Goal: Information Seeking & Learning: Learn about a topic

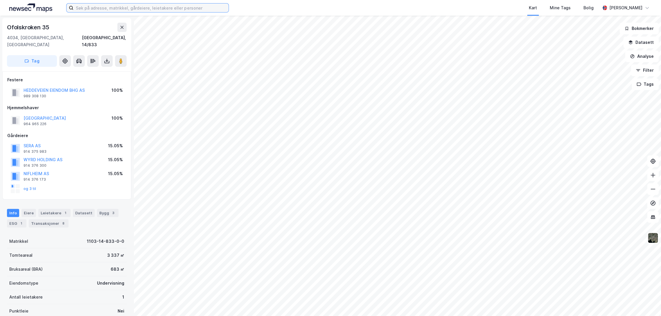
click at [118, 6] on input at bounding box center [150, 7] width 155 height 9
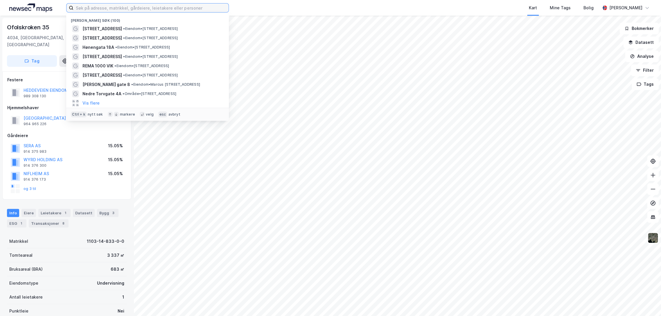
paste input "[STREET_ADDRESS]"
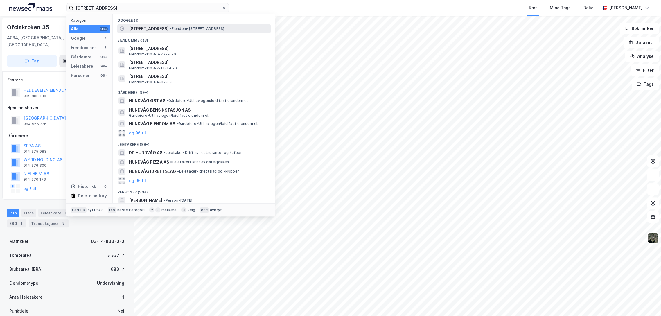
click at [159, 28] on span "[STREET_ADDRESS]" at bounding box center [148, 28] width 39 height 7
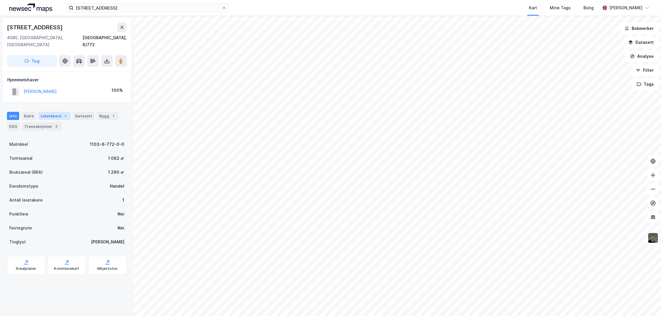
click at [53, 112] on div "Leietakere 1" at bounding box center [54, 116] width 32 height 8
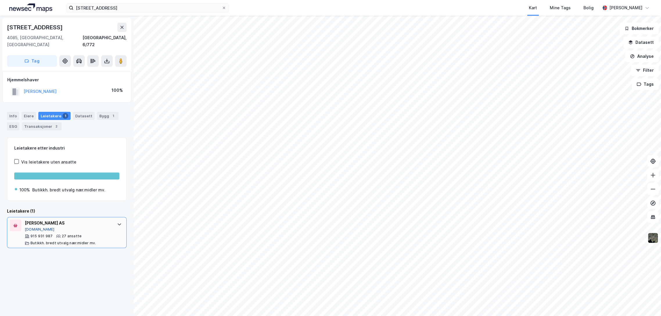
click at [33, 227] on button "[DOMAIN_NAME]" at bounding box center [40, 229] width 30 height 5
click at [114, 7] on input "[STREET_ADDRESS]" at bounding box center [147, 7] width 148 height 9
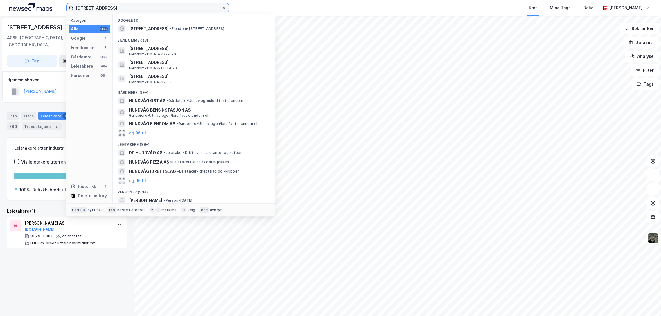
click at [114, 7] on input "[STREET_ADDRESS]" at bounding box center [147, 7] width 148 height 9
click at [114, 8] on input "[STREET_ADDRESS]" at bounding box center [147, 7] width 148 height 9
paste input "Madlakrossen 9 a, 4042 [GEOGRAPHIC_DATA]"
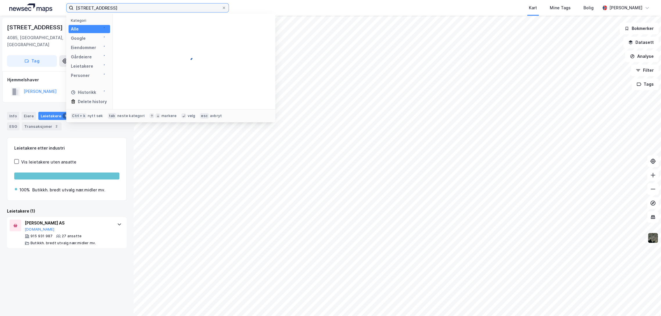
click at [114, 8] on input "[STREET_ADDRESS]" at bounding box center [147, 7] width 148 height 9
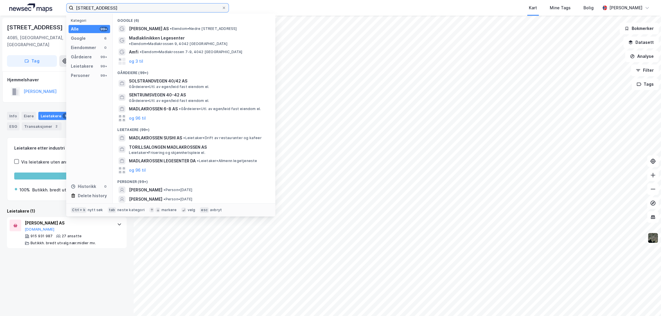
click at [114, 8] on input "[STREET_ADDRESS]" at bounding box center [147, 7] width 148 height 9
paste input "Madlakrossen 9 a, 4042 [GEOGRAPHIC_DATA]"
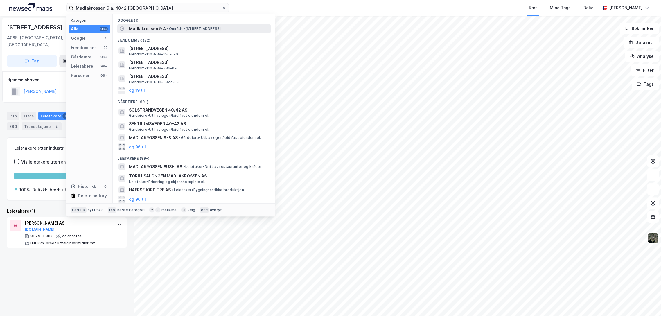
click at [178, 28] on span "• Område • [STREET_ADDRESS]" at bounding box center [194, 28] width 54 height 5
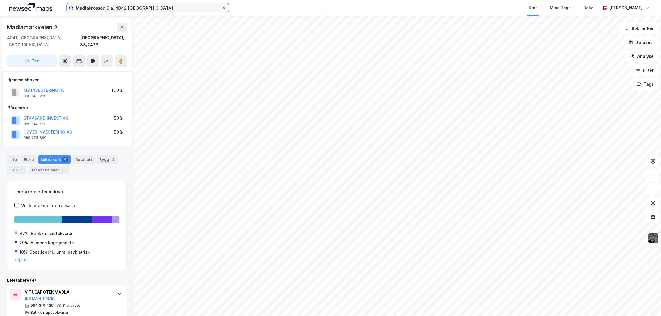
click at [123, 7] on input "Madlakrossen 9 a, 4042 [GEOGRAPHIC_DATA]" at bounding box center [147, 7] width 148 height 9
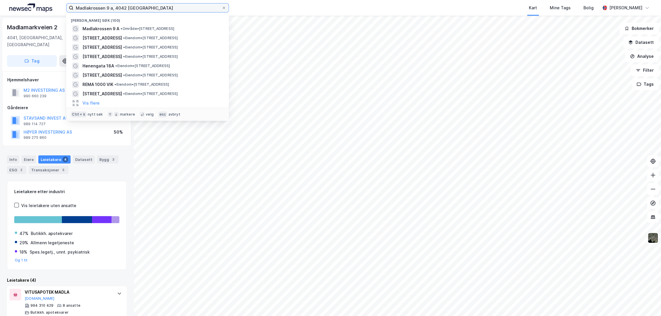
click at [123, 7] on input "Madlakrossen 9 a, 4042 [GEOGRAPHIC_DATA]" at bounding box center [147, 7] width 148 height 9
paste input "[STREET_ADDRESS]"
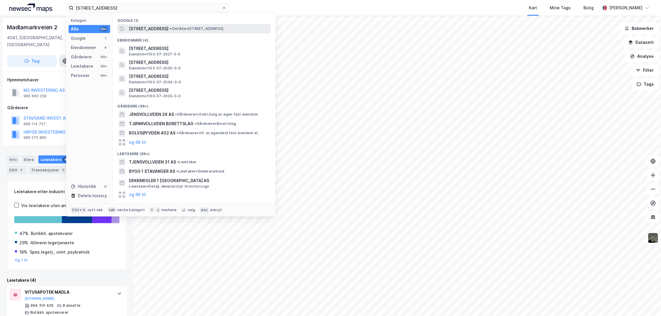
click at [170, 29] on span "• Område • [STREET_ADDRESS]" at bounding box center [197, 28] width 54 height 5
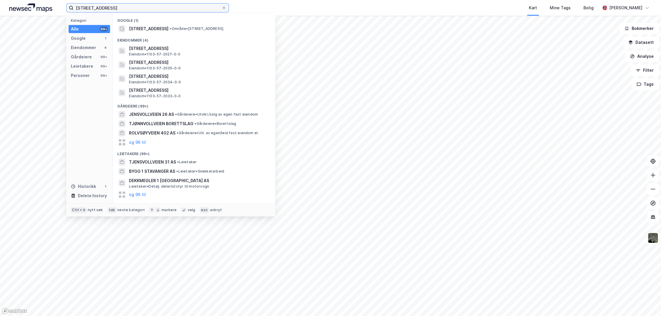
click at [121, 7] on input "[STREET_ADDRESS]" at bounding box center [147, 7] width 148 height 9
paste input "[STREET_ADDRESS]"
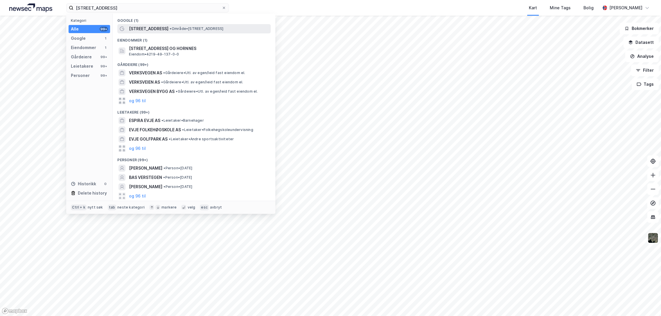
click at [157, 28] on span "[STREET_ADDRESS]" at bounding box center [148, 28] width 39 height 7
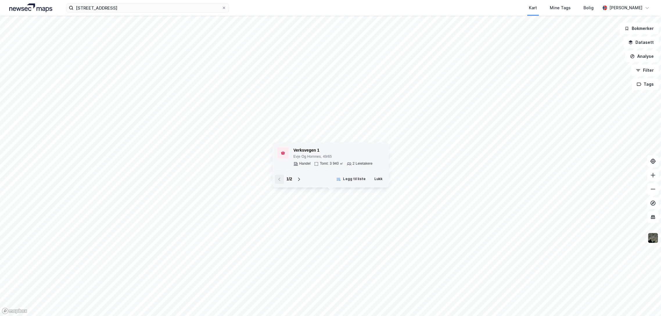
click at [310, 152] on div "Verksvegen 1" at bounding box center [332, 150] width 79 height 7
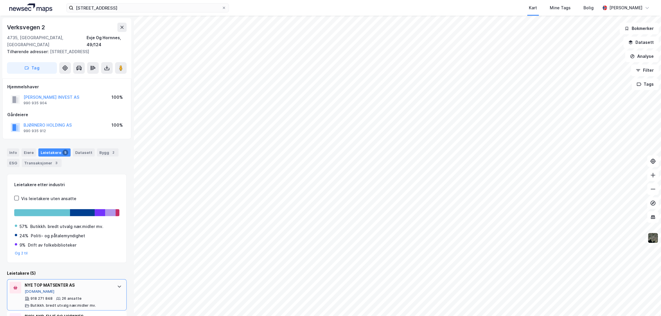
click at [32, 289] on button "[DOMAIN_NAME]" at bounding box center [40, 291] width 30 height 5
click at [98, 9] on input "[STREET_ADDRESS]" at bounding box center [147, 7] width 148 height 9
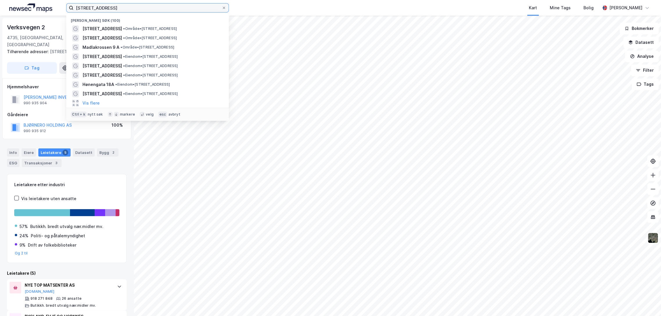
click at [98, 9] on input "[STREET_ADDRESS]" at bounding box center [147, 7] width 148 height 9
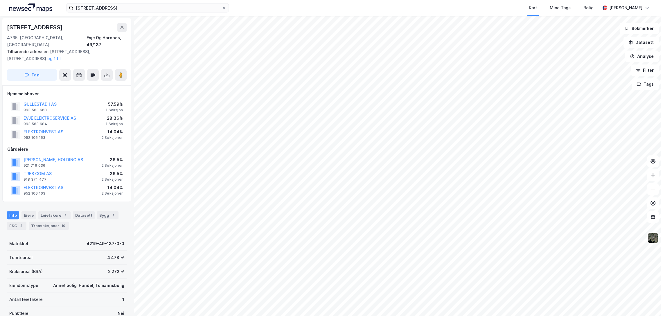
scroll to position [1, 0]
click at [53, 211] on div "Leietakere 1" at bounding box center [54, 215] width 32 height 8
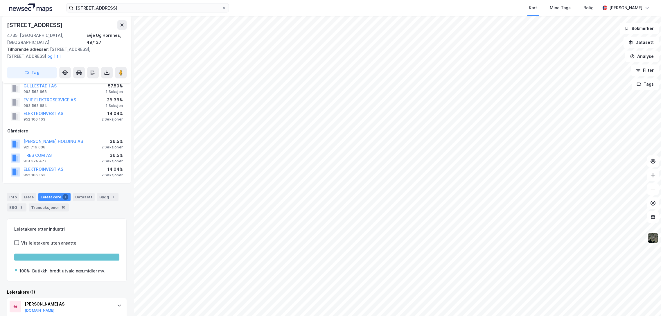
scroll to position [31, 0]
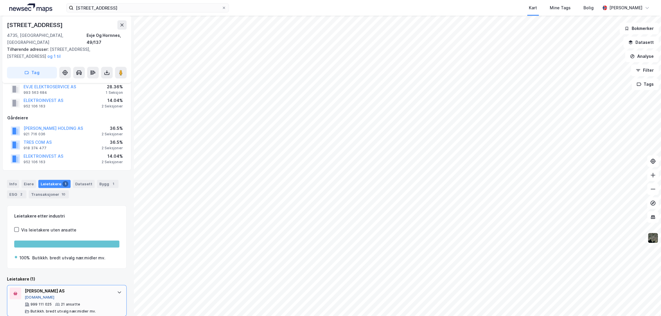
click at [37, 295] on button "[DOMAIN_NAME]" at bounding box center [40, 297] width 30 height 5
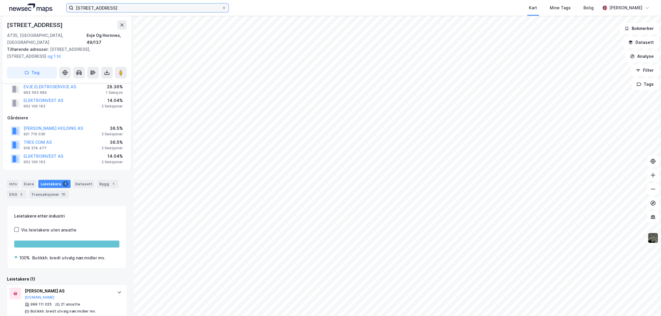
click at [139, 8] on input "[STREET_ADDRESS]" at bounding box center [147, 7] width 148 height 9
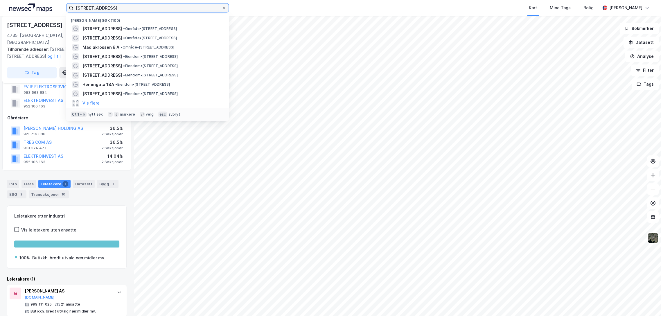
click at [139, 8] on input "[STREET_ADDRESS]" at bounding box center [147, 7] width 148 height 9
paste input "Kvartal, [STREET_ADDRESS]"
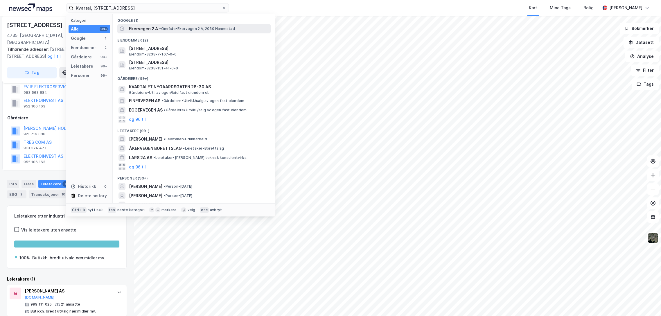
click at [163, 32] on div "Ekervegen 2 A • Område • Ekervegen 2 A, 2030 [GEOGRAPHIC_DATA]" at bounding box center [199, 28] width 141 height 7
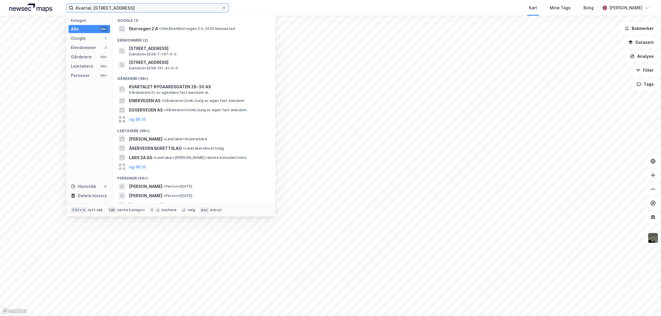
click at [92, 9] on input "Kvartal, [STREET_ADDRESS]" at bounding box center [147, 7] width 148 height 9
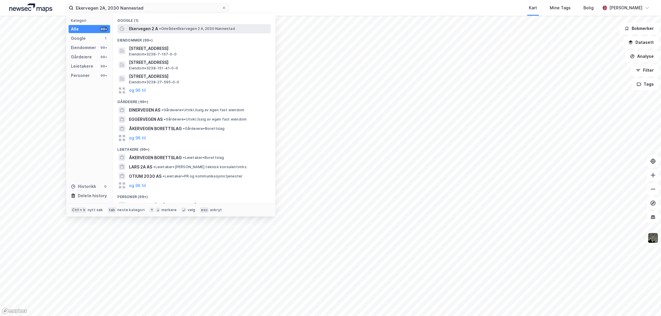
click at [170, 28] on span "• Område • Ekervegen 2 A, 2030 [GEOGRAPHIC_DATA]" at bounding box center [197, 28] width 76 height 5
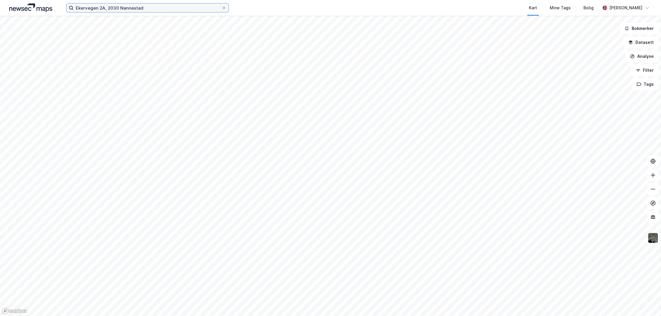
click at [165, 8] on input "Ekervegen 2A, 2030 Nannestad" at bounding box center [147, 7] width 148 height 9
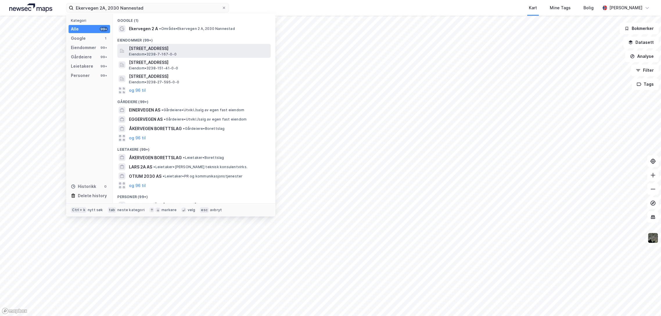
click at [172, 51] on span "[STREET_ADDRESS]" at bounding box center [198, 48] width 139 height 7
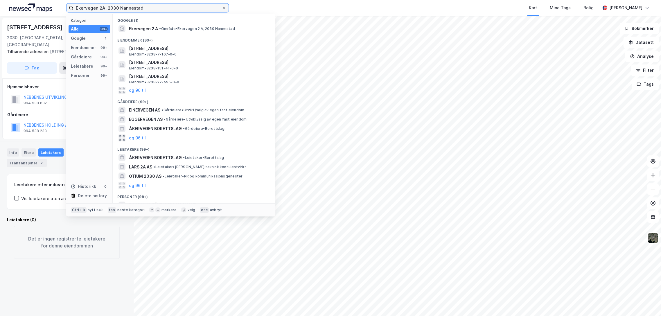
click at [102, 5] on input "Ekervegen 2A, 2030 Nannestad" at bounding box center [147, 7] width 148 height 9
click at [103, 6] on input "Ekervegen 2A, 2030 Nannestad" at bounding box center [147, 7] width 148 height 9
paste input "Kvartal,"
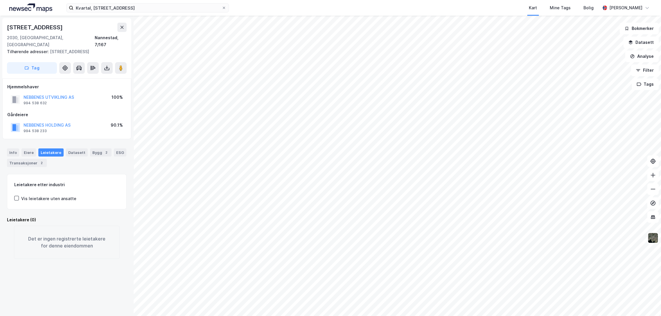
click at [122, 2] on div "Kvartal, [STREET_ADDRESS] Nannestad Kart Mine Tags Bolig [PERSON_NAME]" at bounding box center [330, 8] width 661 height 16
click at [121, 2] on div "Kvartal, [STREET_ADDRESS] Nannestad Kart Mine Tags Bolig [PERSON_NAME]" at bounding box center [330, 8] width 661 height 16
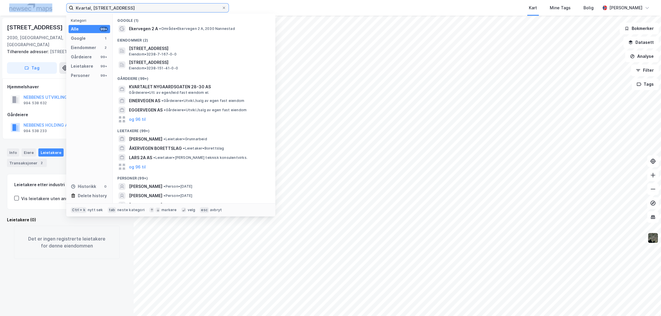
click at [121, 6] on input "Kvartal, [STREET_ADDRESS]" at bounding box center [147, 7] width 148 height 9
paste input "Ekervegen 5B"
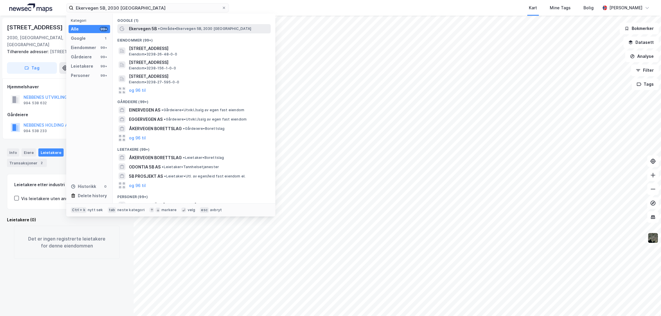
click at [172, 28] on span "• Område • [STREET_ADDRESS]" at bounding box center [204, 28] width 93 height 5
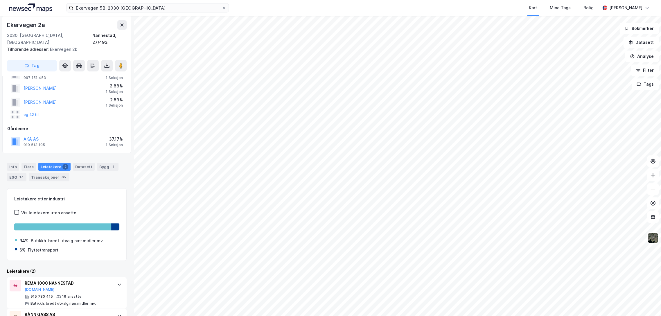
scroll to position [49, 0]
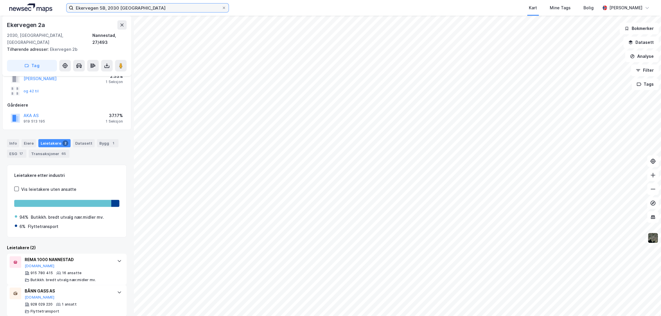
click at [104, 8] on input "Ekervegen 5B, 2030 [GEOGRAPHIC_DATA]" at bounding box center [147, 7] width 148 height 9
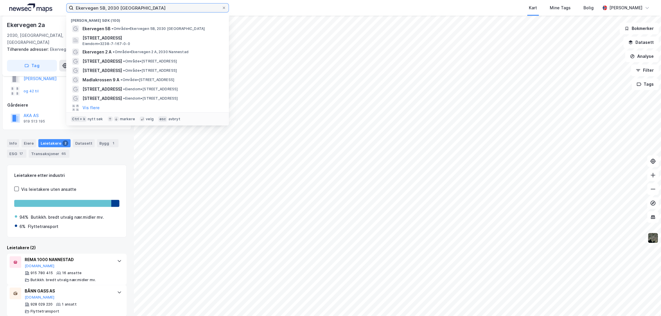
click at [104, 8] on input "Ekervegen 5B, 2030 [GEOGRAPHIC_DATA]" at bounding box center [147, 7] width 148 height 9
paste input "Nordre [STREET_ADDRESS]"
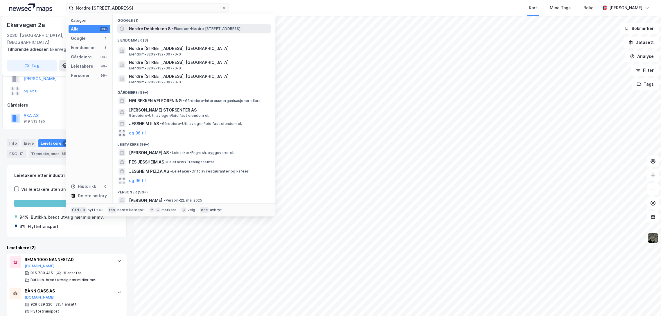
click at [157, 30] on span "Nordre Dølibekken 8" at bounding box center [150, 28] width 42 height 7
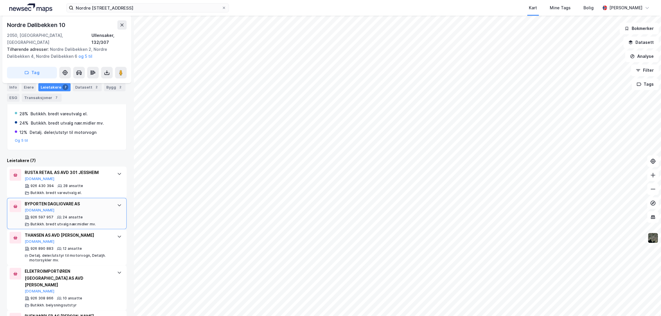
scroll to position [129, 0]
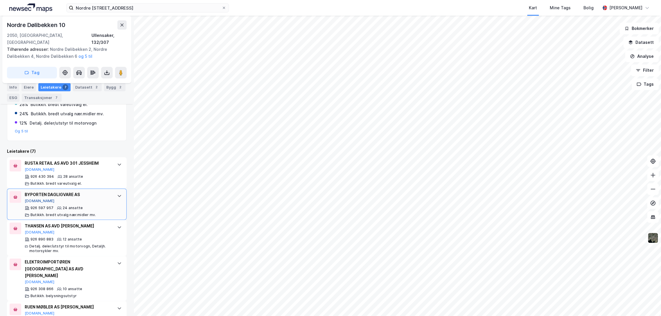
click at [33, 199] on button "[DOMAIN_NAME]" at bounding box center [40, 201] width 30 height 5
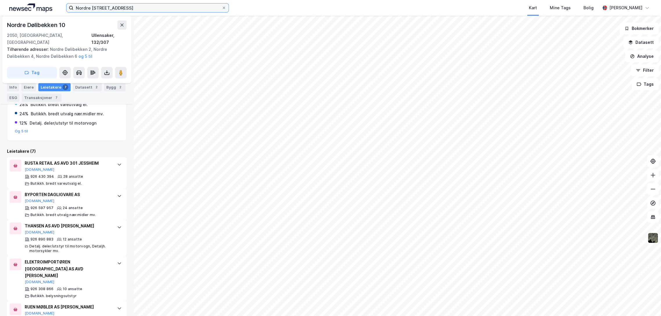
click at [144, 6] on input "Nordre [STREET_ADDRESS]" at bounding box center [147, 7] width 148 height 9
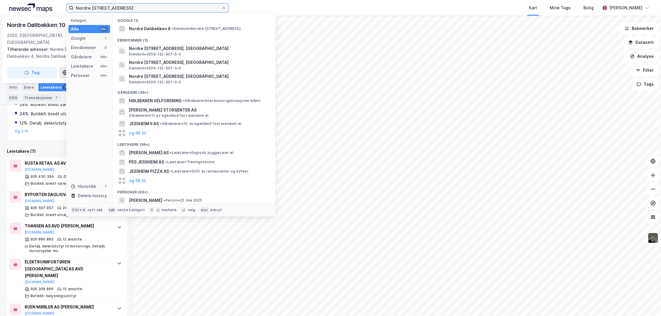
click at [144, 6] on input "Nordre [STREET_ADDRESS]" at bounding box center [147, 7] width 148 height 9
paste input "Ringvegen 4"
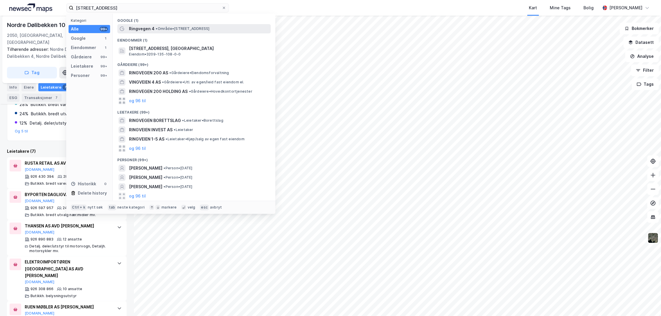
click at [156, 30] on span "•" at bounding box center [157, 28] width 2 height 4
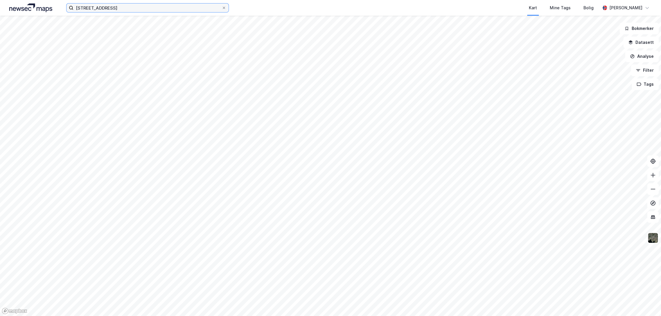
click at [156, 4] on input "[STREET_ADDRESS]" at bounding box center [147, 7] width 148 height 9
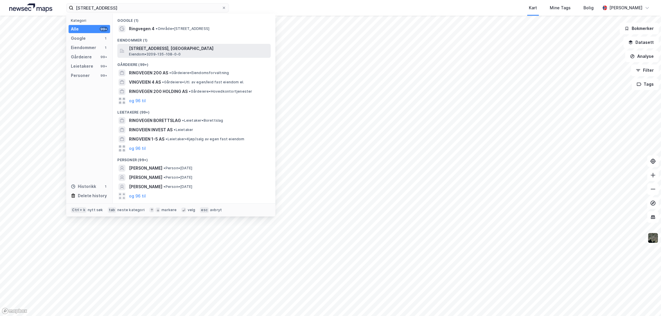
click at [170, 47] on span "[STREET_ADDRESS], [GEOGRAPHIC_DATA]" at bounding box center [198, 48] width 139 height 7
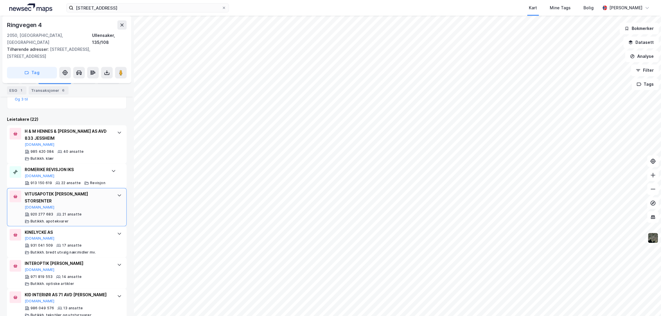
scroll to position [161, 0]
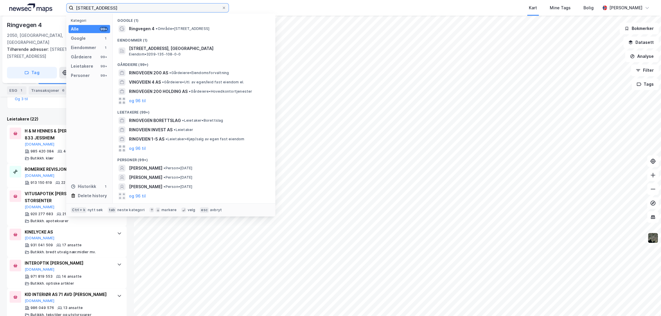
click at [172, 8] on input "[STREET_ADDRESS]" at bounding box center [147, 7] width 148 height 9
paste input "[STREET_ADDRESS]"
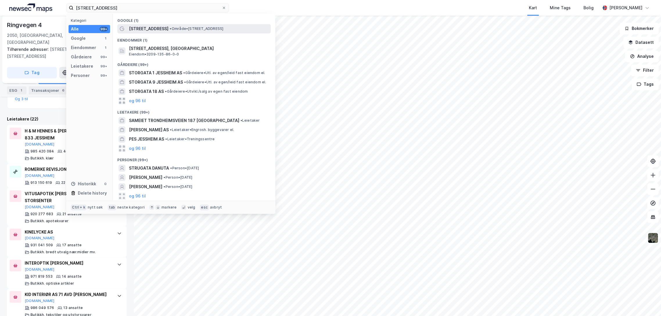
click at [185, 27] on span "• Område • [STREET_ADDRESS]" at bounding box center [197, 28] width 54 height 5
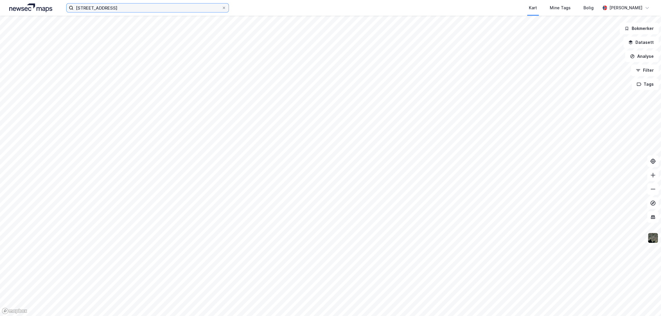
click at [152, 7] on input "[STREET_ADDRESS]" at bounding box center [147, 7] width 148 height 9
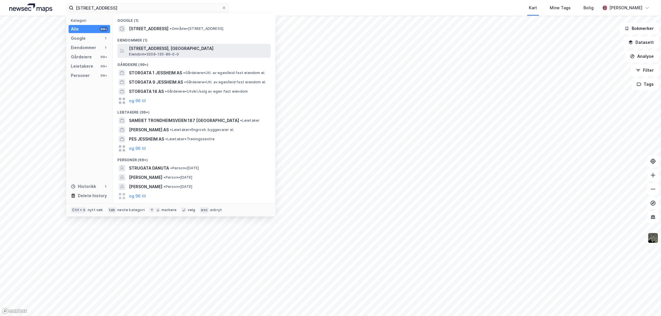
click at [152, 51] on span "[STREET_ADDRESS], [GEOGRAPHIC_DATA]" at bounding box center [198, 48] width 139 height 7
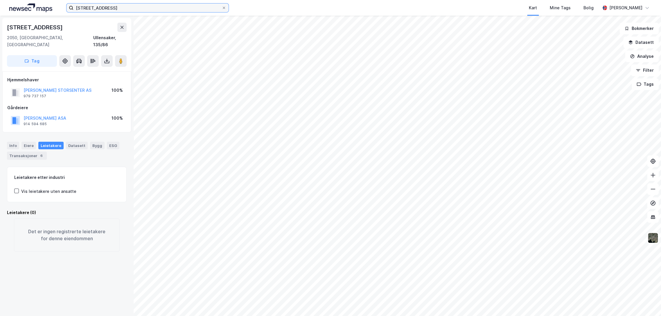
click at [143, 6] on input "[STREET_ADDRESS]" at bounding box center [147, 7] width 148 height 9
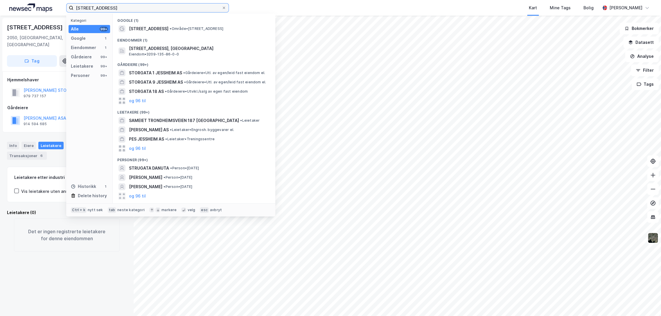
click at [142, 6] on input "[STREET_ADDRESS]" at bounding box center [147, 7] width 148 height 9
paste input "Trondheimsvegen - [GEOGRAPHIC_DATA] 86, 2040 [GEOGRAPHIC_DATA]"
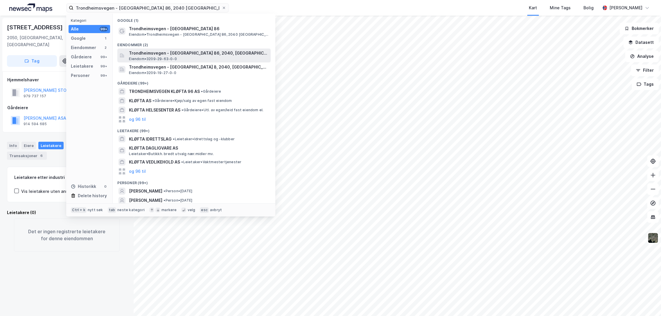
click at [169, 52] on span "Trondheimsvegen - [GEOGRAPHIC_DATA] 86, 2040, [GEOGRAPHIC_DATA], [GEOGRAPHIC_DA…" at bounding box center [198, 53] width 139 height 7
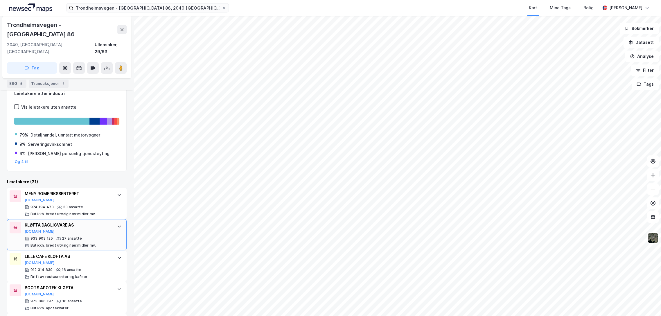
scroll to position [97, 0]
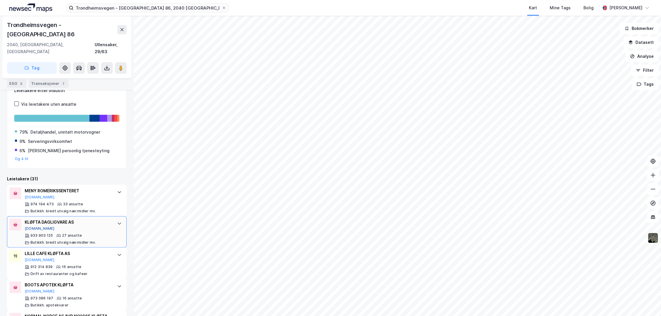
click at [37, 226] on button "[DOMAIN_NAME]" at bounding box center [40, 228] width 30 height 5
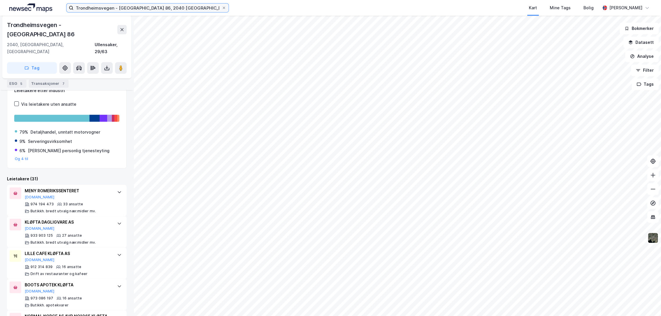
click at [144, 10] on input "Trondheimsvegen - [GEOGRAPHIC_DATA] 86, 2040 [GEOGRAPHIC_DATA]" at bounding box center [147, 7] width 148 height 9
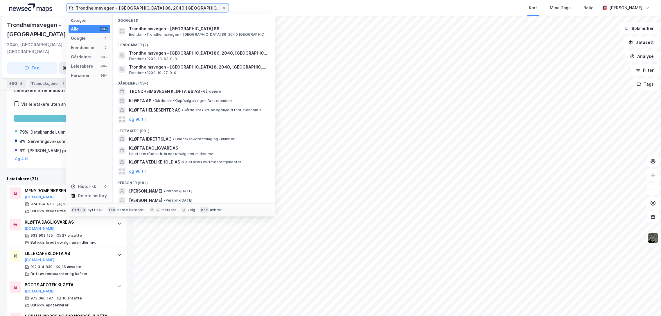
click at [144, 10] on input "Trondheimsvegen - [GEOGRAPHIC_DATA] 86, 2040 [GEOGRAPHIC_DATA]" at bounding box center [147, 7] width 148 height 9
paste input "Silovegen 24, 2150 [GEOGRAPHIC_DATA]"
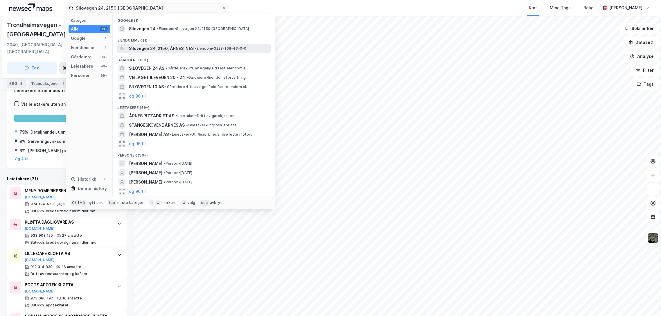
click at [156, 49] on span "Silovegen 24, 2150, ÅRNES, NES" at bounding box center [161, 48] width 64 height 7
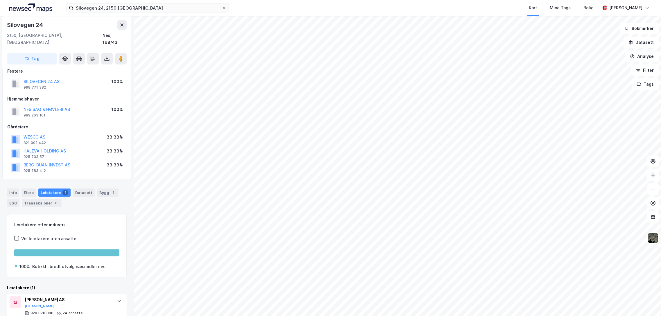
scroll to position [17, 0]
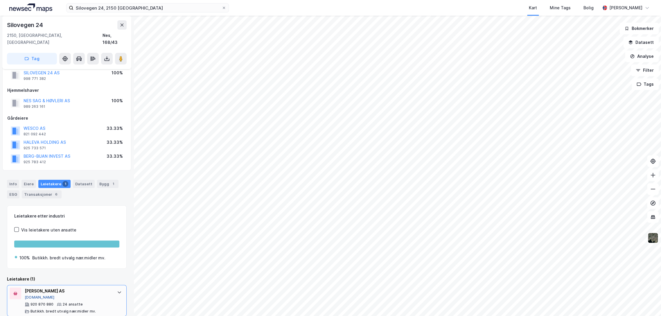
click at [33, 295] on button "[DOMAIN_NAME]" at bounding box center [40, 297] width 30 height 5
click at [98, 180] on div "Bygg 1" at bounding box center [107, 184] width 21 height 8
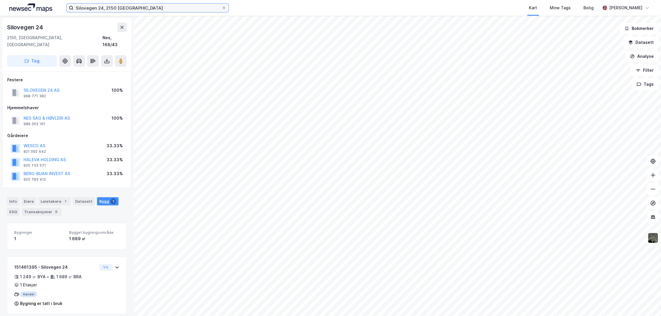
click at [128, 9] on input "Silovegen 24, 2150 [GEOGRAPHIC_DATA]" at bounding box center [147, 7] width 148 height 9
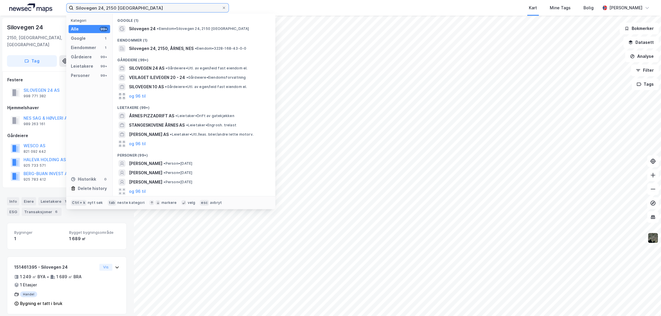
click at [128, 9] on input "Silovegen 24, 2150 [GEOGRAPHIC_DATA]" at bounding box center [147, 7] width 148 height 9
paste input "[STREET_ADDRESS]"
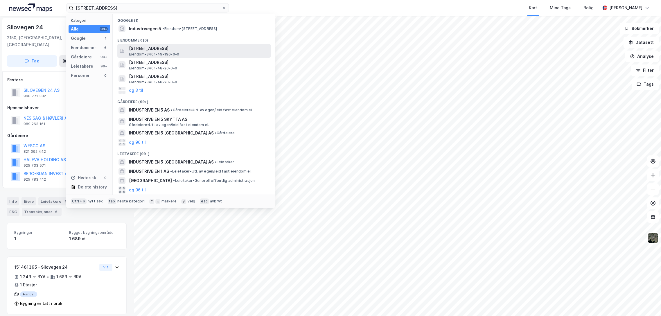
click at [162, 48] on span "[STREET_ADDRESS]" at bounding box center [198, 48] width 139 height 7
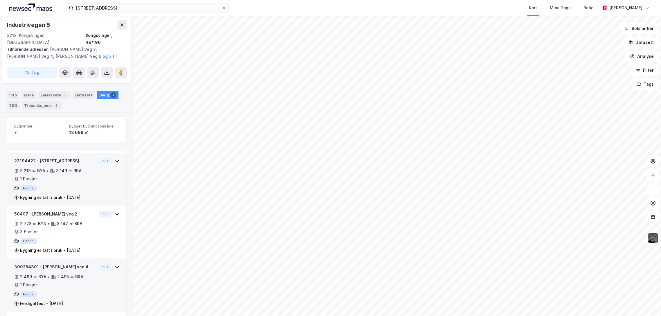
scroll to position [64, 0]
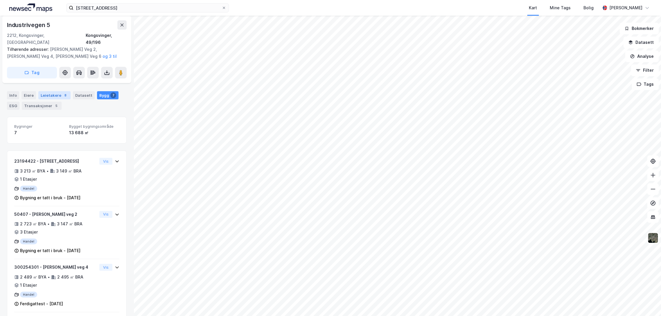
click at [51, 91] on div "Leietakere 8" at bounding box center [54, 95] width 32 height 8
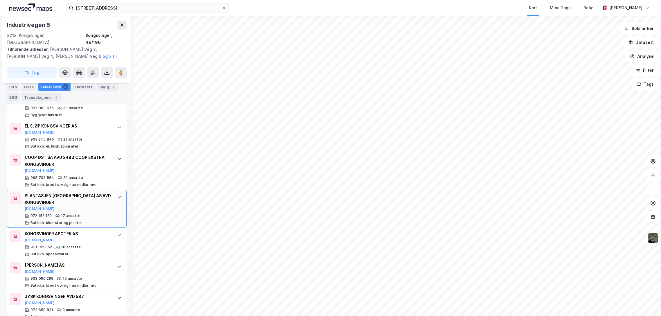
scroll to position [242, 0]
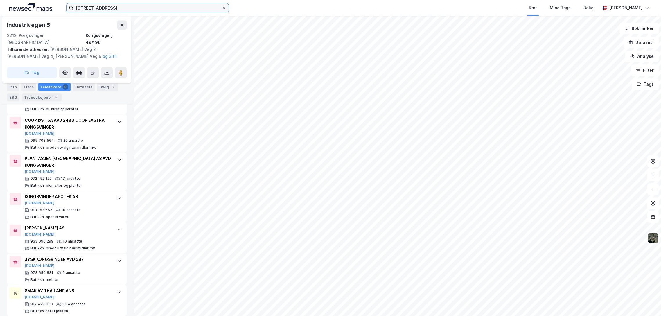
drag, startPoint x: 147, startPoint y: 5, endPoint x: 146, endPoint y: 8, distance: 3.3
click at [147, 5] on input "[STREET_ADDRESS]" at bounding box center [147, 7] width 148 height 9
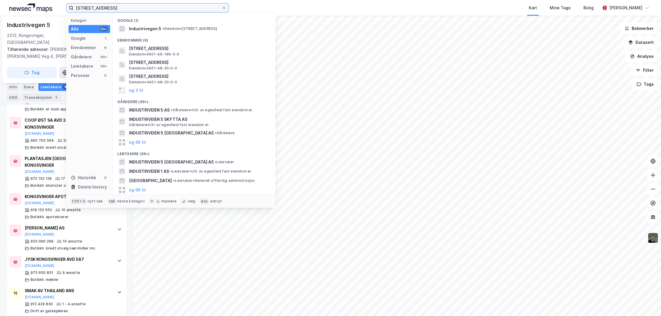
click at [146, 8] on input "[STREET_ADDRESS]" at bounding box center [147, 7] width 148 height 9
click at [146, 9] on input "[STREET_ADDRESS]" at bounding box center [147, 7] width 148 height 9
click at [148, 8] on input "[STREET_ADDRESS]" at bounding box center [147, 7] width 148 height 9
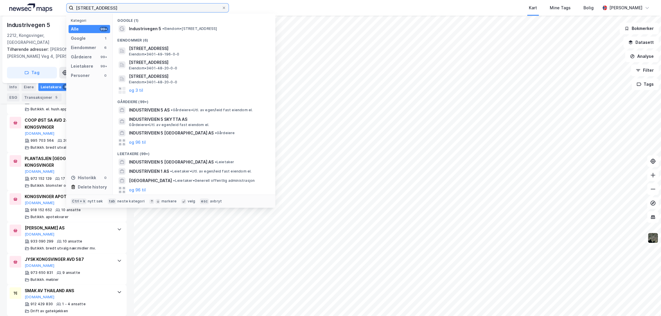
click at [148, 8] on input "[STREET_ADDRESS]" at bounding box center [147, 7] width 148 height 9
paste input "[STREET_ADDRESS]"
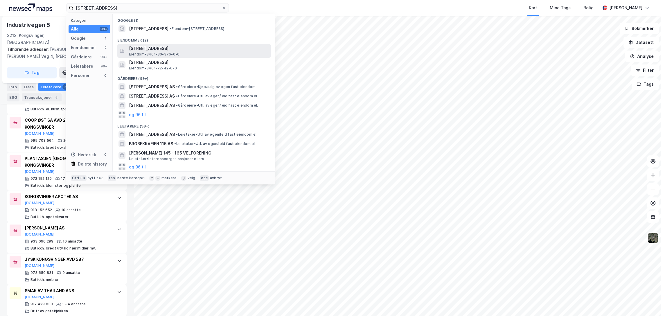
click at [181, 50] on span "[STREET_ADDRESS]" at bounding box center [198, 48] width 139 height 7
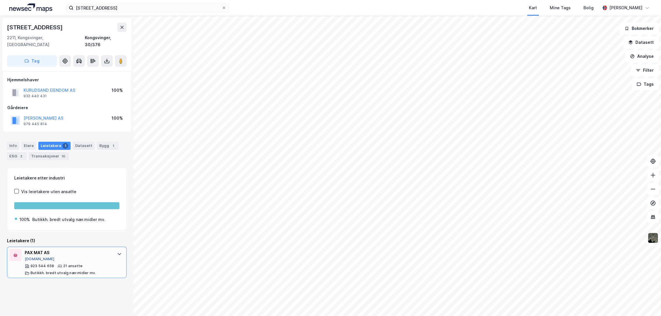
click at [35, 257] on button "[DOMAIN_NAME]" at bounding box center [40, 259] width 30 height 5
click at [108, 142] on div "Bygg 1" at bounding box center [107, 146] width 21 height 8
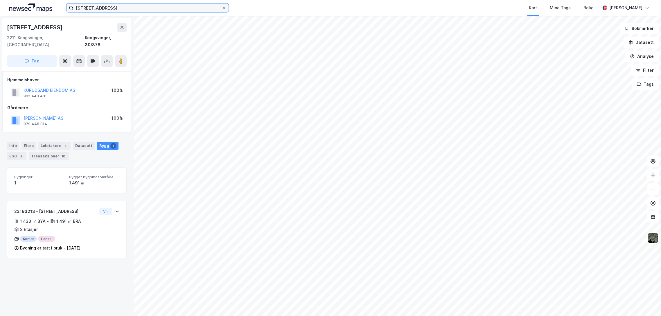
click at [155, 8] on input "[STREET_ADDRESS]" at bounding box center [147, 7] width 148 height 9
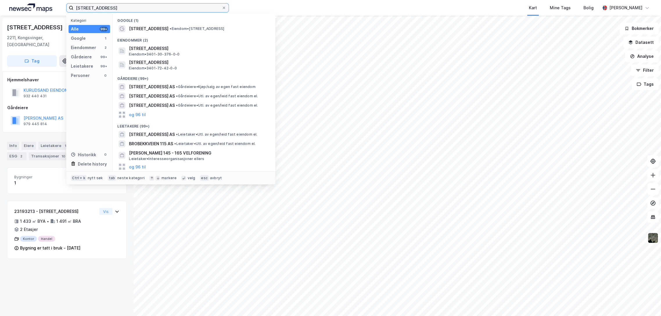
click at [155, 8] on input "[STREET_ADDRESS]" at bounding box center [147, 7] width 148 height 9
click at [155, 9] on input "[STREET_ADDRESS]" at bounding box center [147, 7] width 148 height 9
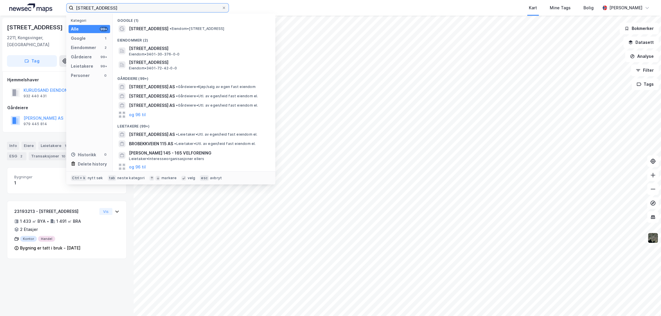
paste input "Aurstubben 1, 1930 Aurskog"
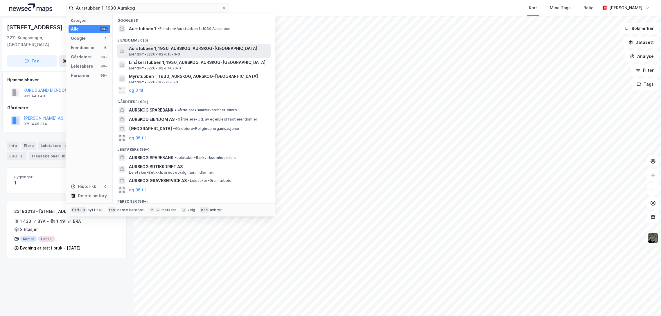
click at [158, 49] on span "Aurstubben 1, 1930, AURSKOG, AURSKOG-[GEOGRAPHIC_DATA]" at bounding box center [198, 48] width 139 height 7
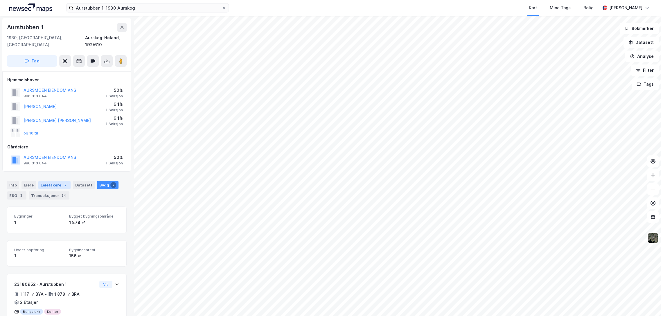
click at [55, 181] on div "Leietakere 2" at bounding box center [54, 185] width 32 height 8
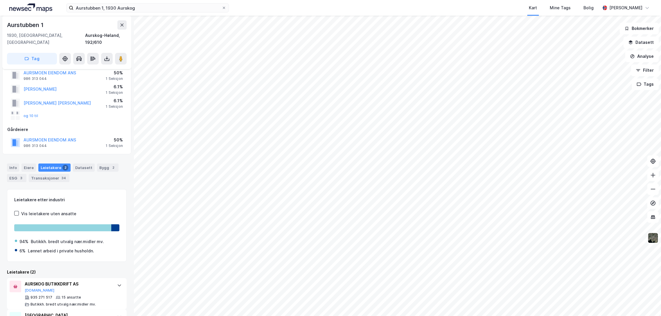
scroll to position [42, 0]
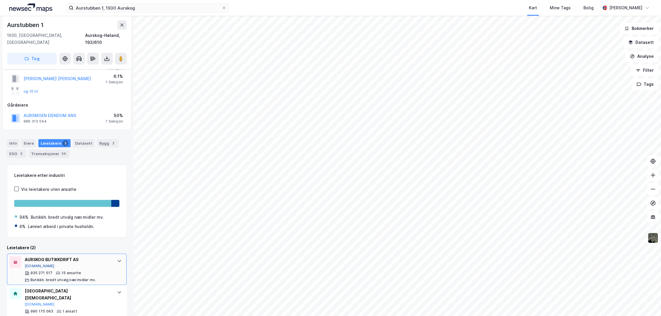
click at [32, 264] on button "[DOMAIN_NAME]" at bounding box center [40, 266] width 30 height 5
click at [111, 8] on input "Aurstubben 1, 1930 Aurskog" at bounding box center [147, 7] width 148 height 9
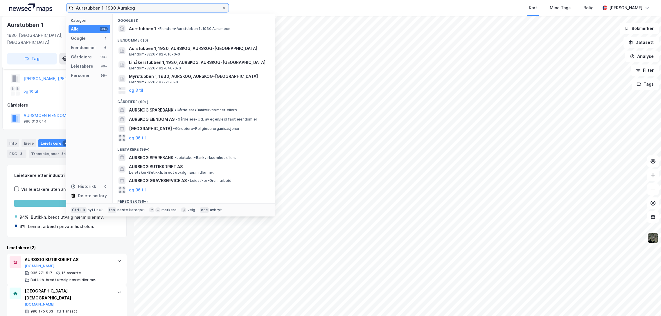
click at [111, 8] on input "Aurstubben 1, 1930 Aurskog" at bounding box center [147, 7] width 148 height 9
paste input "[STREET_ADDRESS]"
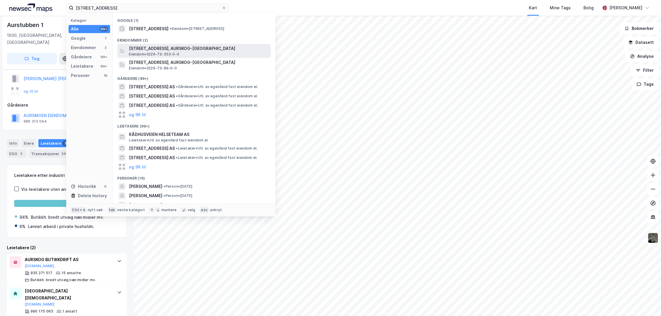
click at [158, 50] on span "[STREET_ADDRESS], AURSKOG-[GEOGRAPHIC_DATA]" at bounding box center [198, 48] width 139 height 7
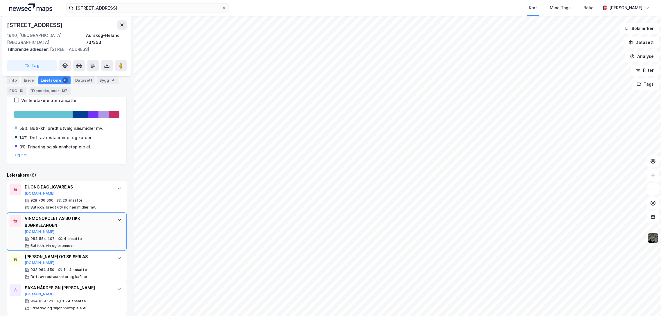
scroll to position [129, 0]
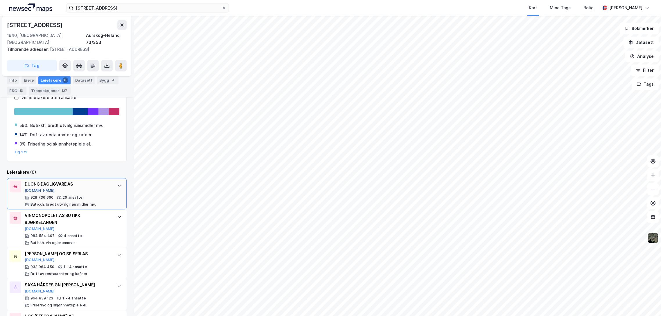
click at [33, 188] on button "[DOMAIN_NAME]" at bounding box center [40, 190] width 30 height 5
click at [152, 11] on input "[STREET_ADDRESS]" at bounding box center [147, 7] width 148 height 9
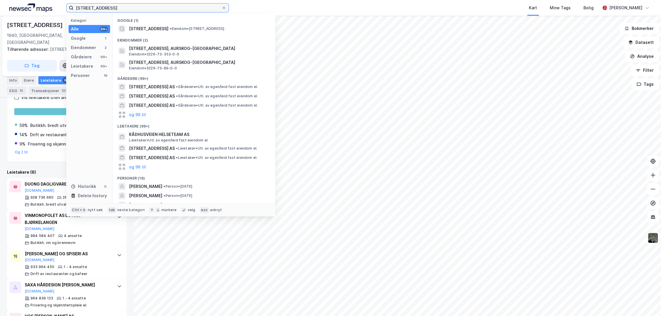
click at [152, 11] on input "[STREET_ADDRESS]" at bounding box center [147, 7] width 148 height 9
paste input "[STREET_ADDRESS]"
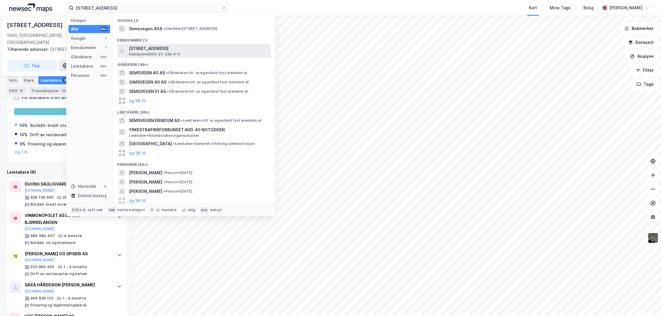
click at [164, 49] on span "[STREET_ADDRESS]" at bounding box center [198, 48] width 139 height 7
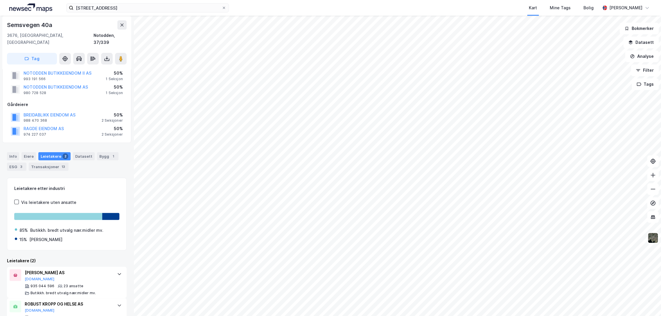
scroll to position [30, 0]
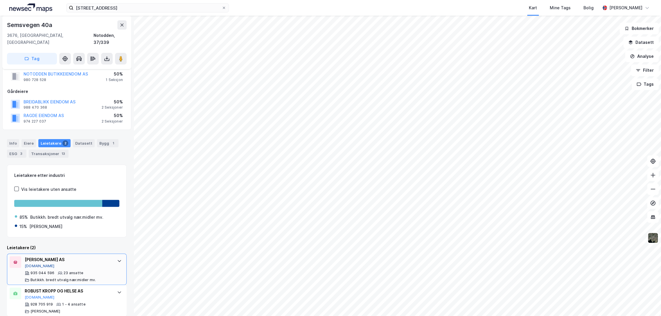
click at [33, 264] on button "[DOMAIN_NAME]" at bounding box center [40, 266] width 30 height 5
click at [119, 10] on input "[STREET_ADDRESS]" at bounding box center [147, 7] width 148 height 9
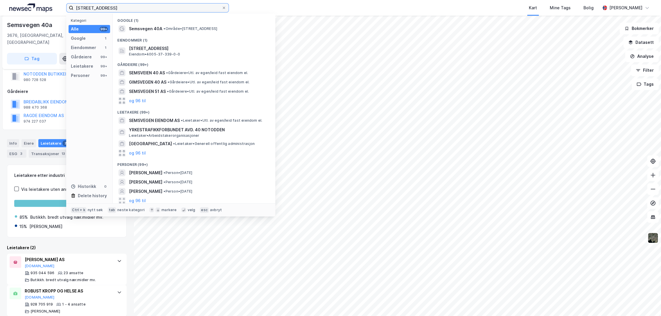
click at [119, 10] on input "[STREET_ADDRESS]" at bounding box center [147, 7] width 148 height 9
paste input "[STREET_ADDRESS]"
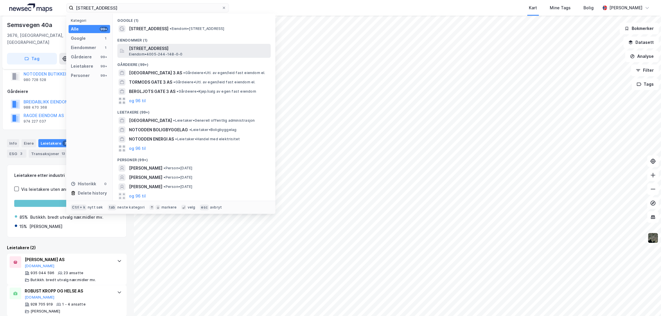
click at [169, 47] on span "[STREET_ADDRESS]" at bounding box center [198, 48] width 139 height 7
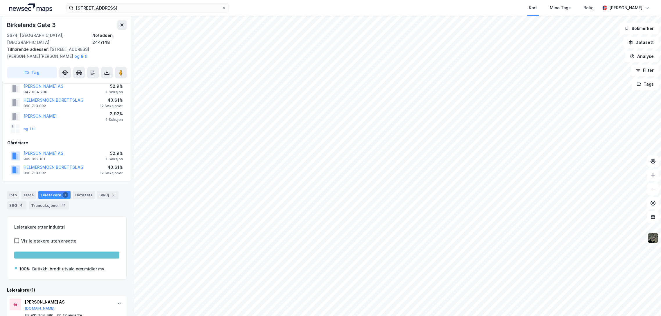
scroll to position [29, 0]
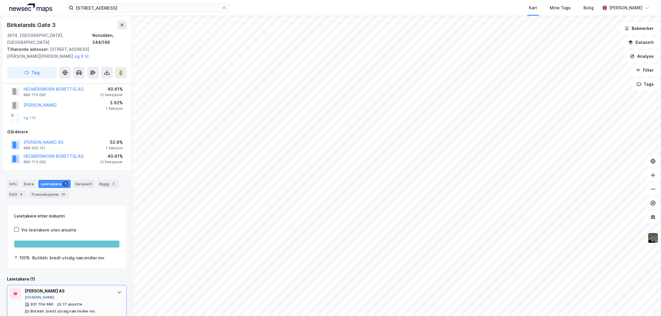
click at [35, 295] on button "[DOMAIN_NAME]" at bounding box center [40, 297] width 30 height 5
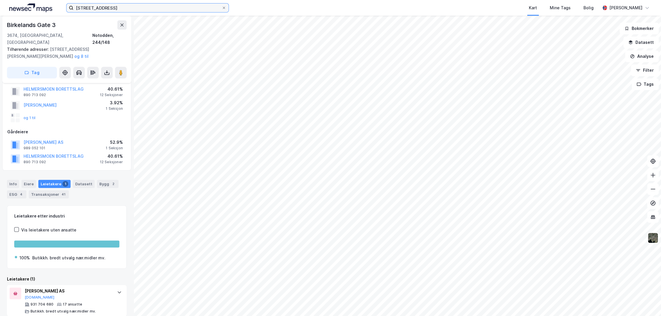
click at [107, 6] on input "[STREET_ADDRESS]" at bounding box center [147, 7] width 148 height 9
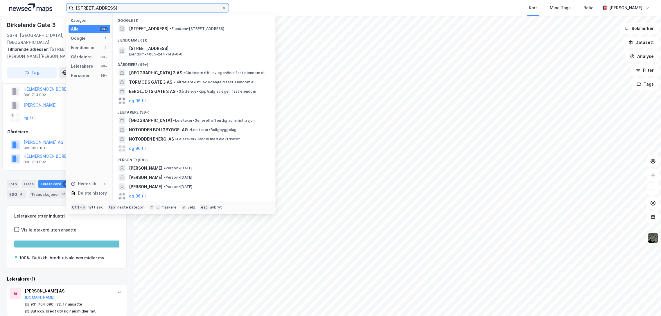
click at [107, 6] on input "[STREET_ADDRESS]" at bounding box center [147, 7] width 148 height 9
paste input "[STREET_ADDRESS]"
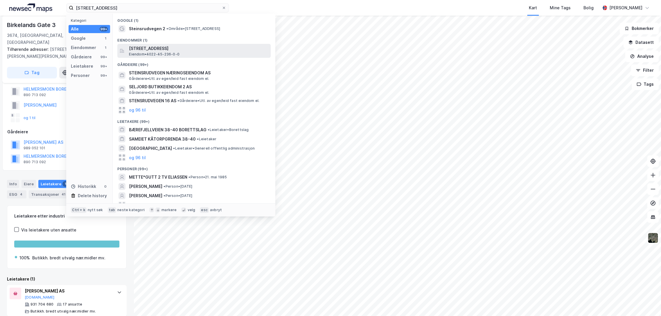
click at [160, 50] on span "[STREET_ADDRESS]" at bounding box center [198, 48] width 139 height 7
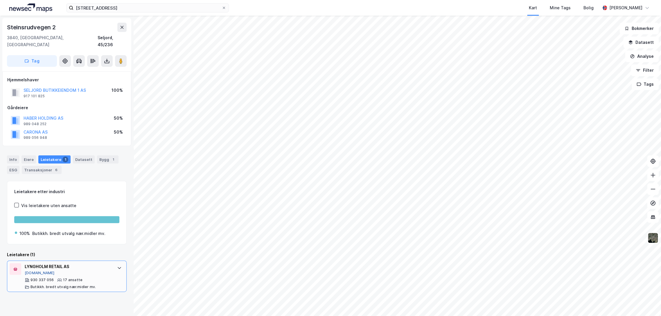
click at [35, 271] on button "[DOMAIN_NAME]" at bounding box center [40, 273] width 30 height 5
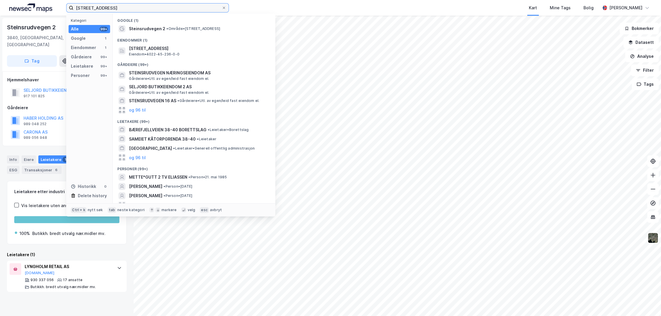
click at [158, 5] on input "[STREET_ADDRESS]" at bounding box center [147, 7] width 148 height 9
paste input "[STREET_ADDRESS]"
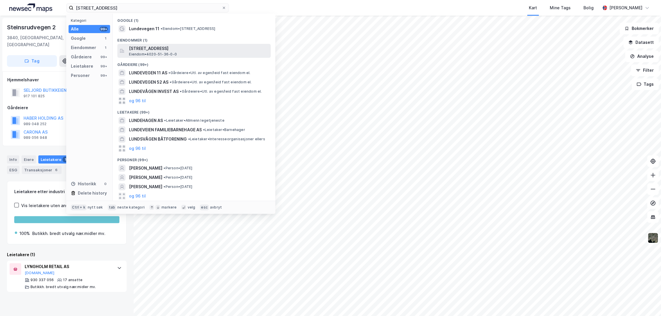
click at [180, 53] on div "[STREET_ADDRESS] [GEOGRAPHIC_DATA], MIDT-[GEOGRAPHIC_DATA] Eiendom • 4020-51-36…" at bounding box center [199, 51] width 141 height 12
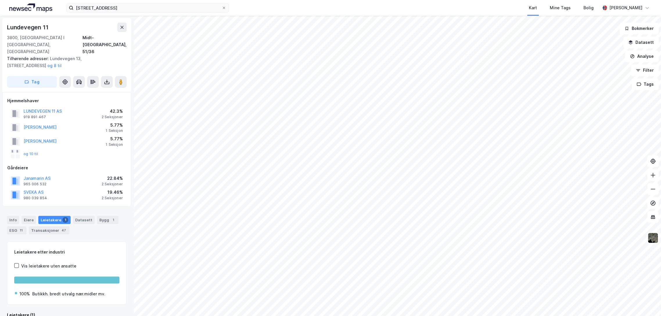
scroll to position [29, 0]
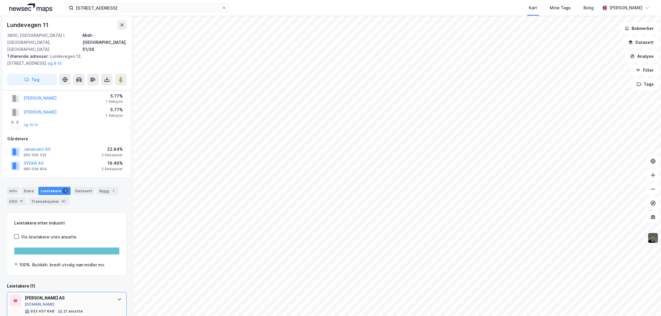
click at [35, 302] on button "[DOMAIN_NAME]" at bounding box center [40, 304] width 30 height 5
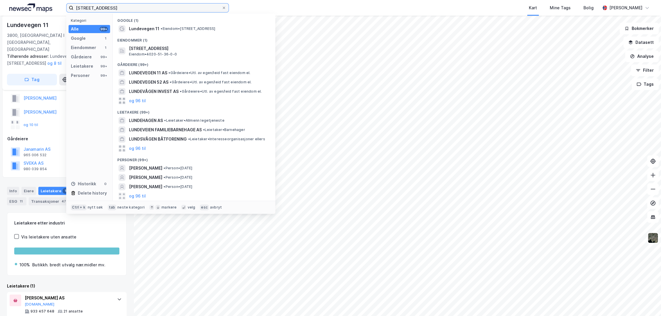
click at [148, 10] on input "[STREET_ADDRESS]" at bounding box center [147, 7] width 148 height 9
paste input "[STREET_ADDRESS]"
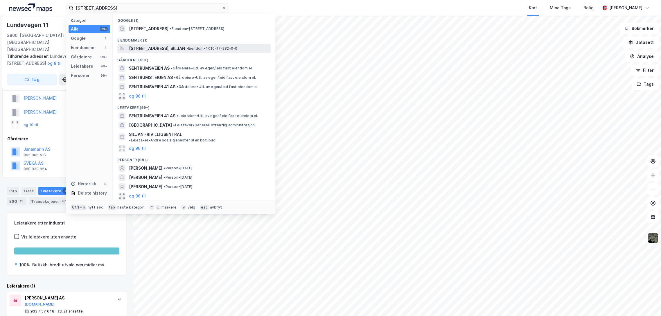
click at [176, 49] on span "[STREET_ADDRESS], SILJAN" at bounding box center [157, 48] width 56 height 7
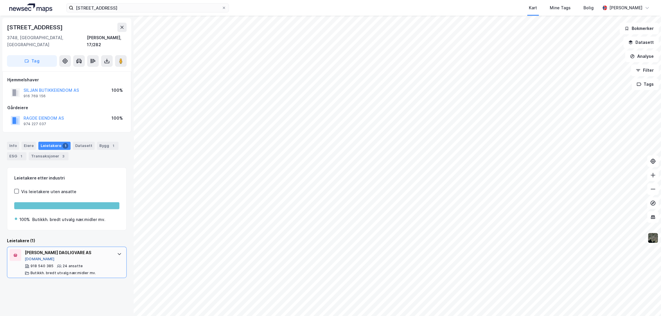
click at [33, 257] on button "[DOMAIN_NAME]" at bounding box center [40, 259] width 30 height 5
click at [148, 8] on input "[STREET_ADDRESS]" at bounding box center [147, 7] width 148 height 9
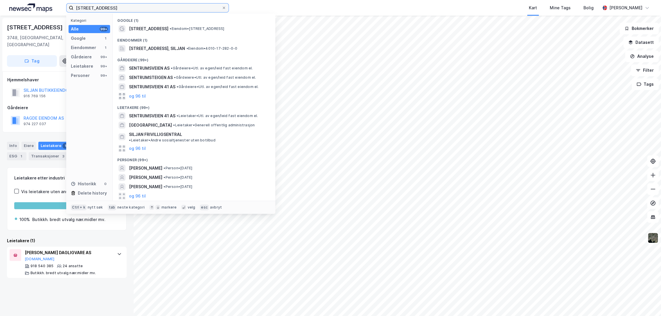
click at [148, 8] on input "[STREET_ADDRESS]" at bounding box center [147, 7] width 148 height 9
paste input "[STREET_ADDRESS]"
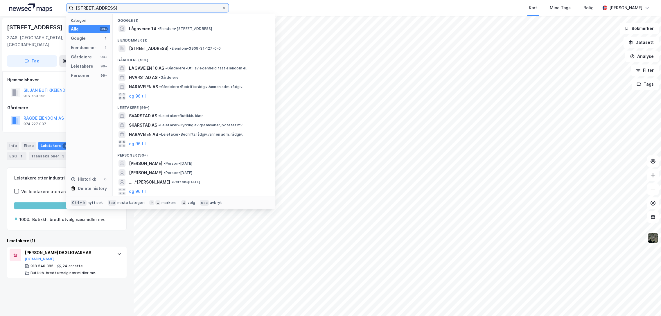
type input "[STREET_ADDRESS]"
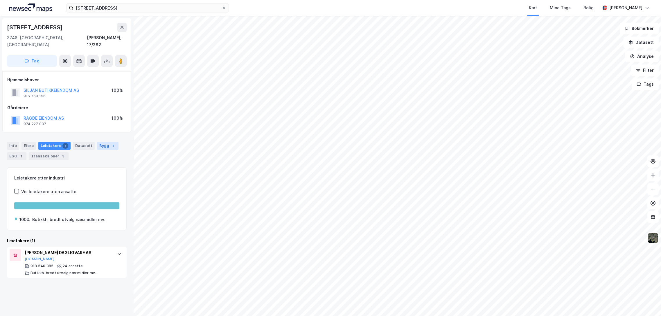
click at [110, 143] on div "1" at bounding box center [113, 146] width 6 height 6
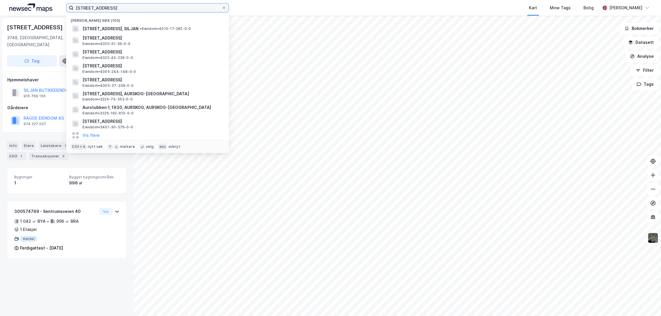
click at [147, 6] on input "[STREET_ADDRESS]" at bounding box center [147, 7] width 148 height 9
click at [129, 9] on input "[STREET_ADDRESS]" at bounding box center [147, 7] width 148 height 9
click at [131, 8] on input "[STREET_ADDRESS]" at bounding box center [147, 7] width 148 height 9
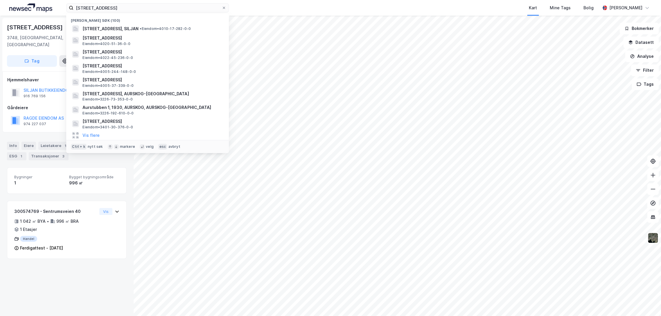
click at [230, 9] on div "[STREET_ADDRESS] Nylige søk (100) [STREET_ADDRESS], SILJAN • Eiendom • 4010-17-…" at bounding box center [330, 8] width 661 height 16
click at [187, 9] on input "[STREET_ADDRESS]" at bounding box center [147, 7] width 148 height 9
click at [220, 8] on input "[STREET_ADDRESS]" at bounding box center [147, 7] width 148 height 9
click at [224, 6] on icon at bounding box center [223, 7] width 3 height 3
click at [222, 6] on input "[STREET_ADDRESS]" at bounding box center [147, 7] width 148 height 9
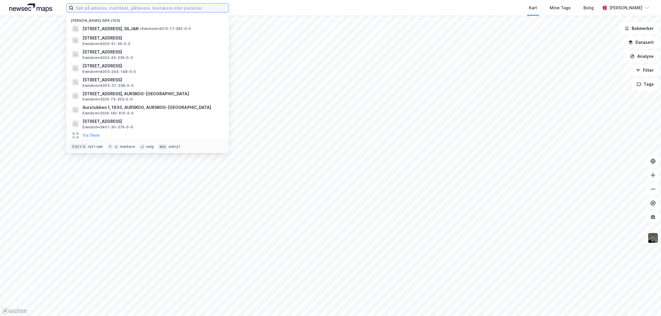
paste input "[STREET_ADDRESS]"
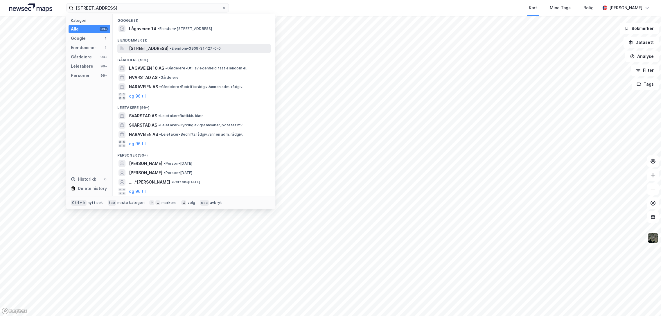
click at [160, 51] on span "[STREET_ADDRESS]" at bounding box center [148, 48] width 39 height 7
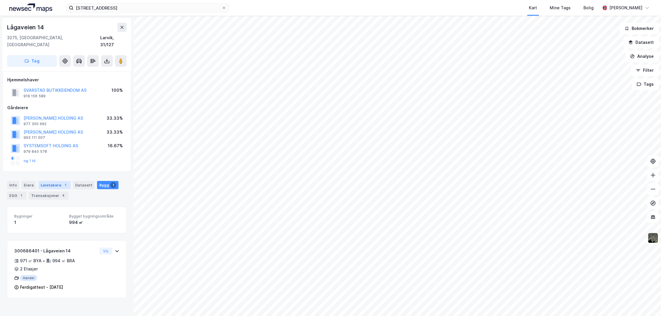
click at [52, 181] on div "Leietakere 1" at bounding box center [54, 185] width 32 height 8
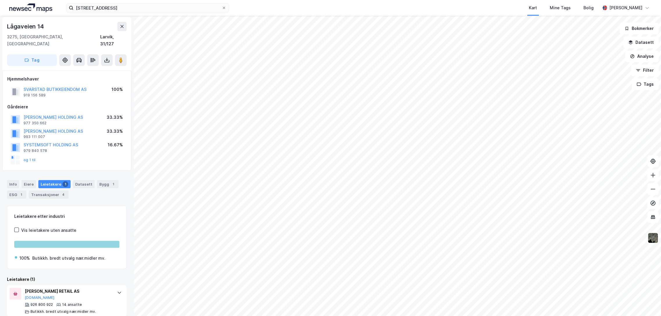
scroll to position [1, 0]
click at [35, 295] on button "[DOMAIN_NAME]" at bounding box center [40, 297] width 30 height 5
click at [98, 180] on div "Bygg 1" at bounding box center [107, 184] width 21 height 8
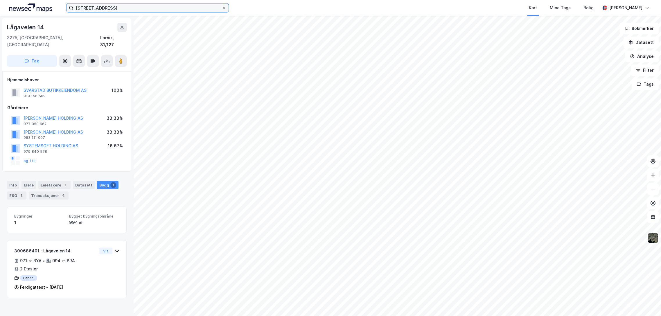
click at [106, 8] on input "[STREET_ADDRESS]" at bounding box center [147, 7] width 148 height 9
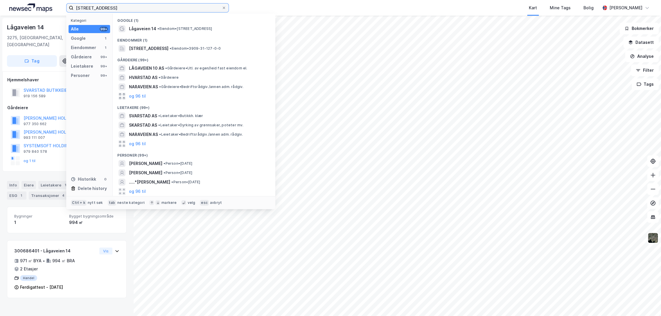
click at [106, 8] on input "[STREET_ADDRESS]" at bounding box center [147, 7] width 148 height 9
click at [134, 7] on input "[STREET_ADDRESS]" at bounding box center [147, 7] width 148 height 9
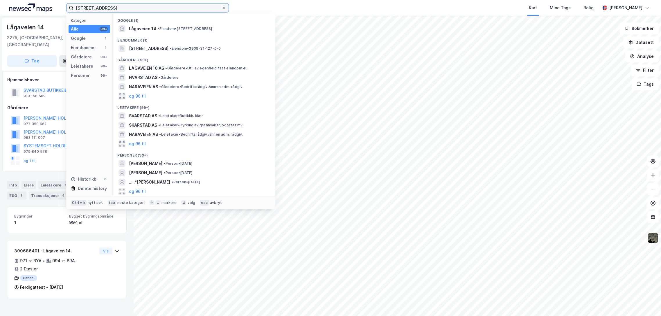
click at [130, 8] on input "[STREET_ADDRESS]" at bounding box center [147, 7] width 148 height 9
paste input "[STREET_ADDRESS]"
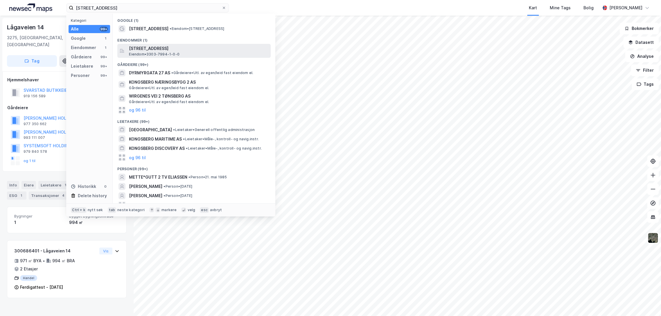
click at [150, 46] on span "[STREET_ADDRESS]" at bounding box center [198, 48] width 139 height 7
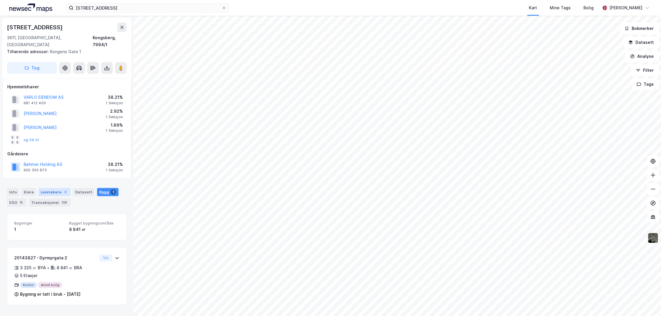
click at [51, 188] on div "Leietakere 2" at bounding box center [54, 192] width 32 height 8
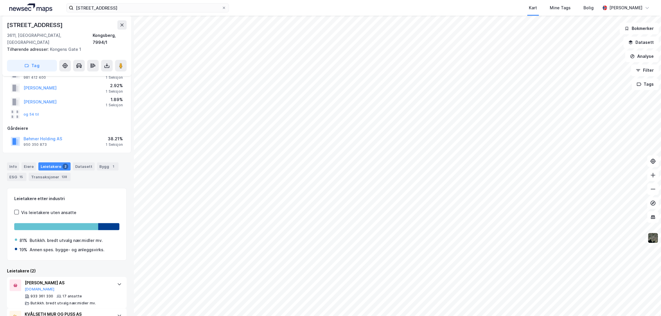
scroll to position [49, 0]
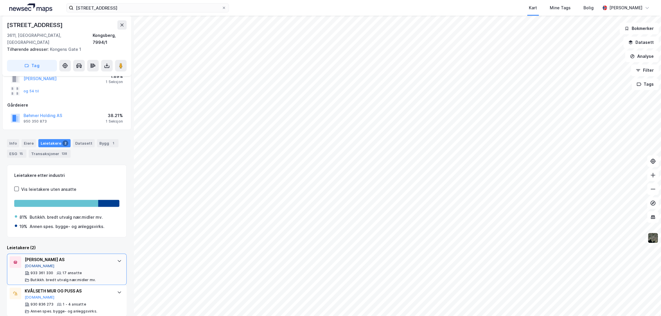
click at [33, 264] on button "[DOMAIN_NAME]" at bounding box center [40, 266] width 30 height 5
click at [131, 12] on div "[STREET_ADDRESS] Kart Mine Tags Bolig [PERSON_NAME]" at bounding box center [330, 8] width 661 height 16
click at [131, 6] on input "[STREET_ADDRESS]" at bounding box center [147, 7] width 148 height 9
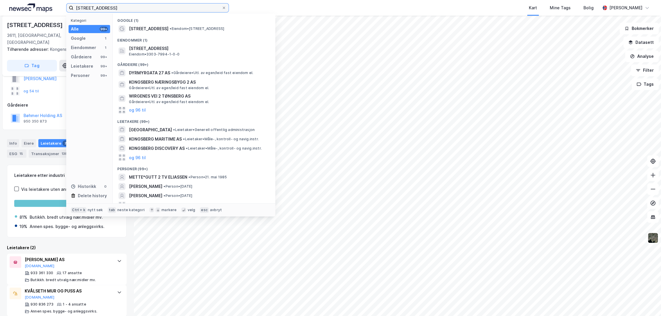
click at [131, 6] on input "[STREET_ADDRESS]" at bounding box center [147, 7] width 148 height 9
paste input "[STREET_ADDRESS]"
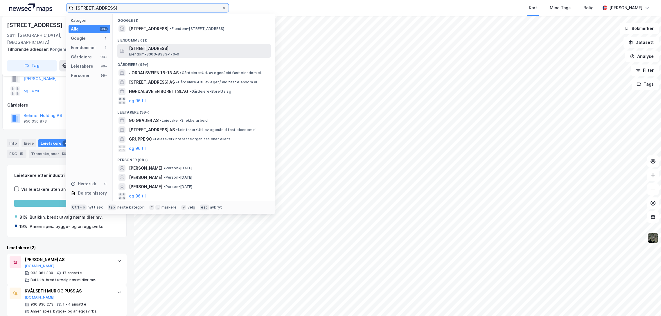
type input "[STREET_ADDRESS]"
click at [152, 51] on span "[STREET_ADDRESS]" at bounding box center [198, 48] width 139 height 7
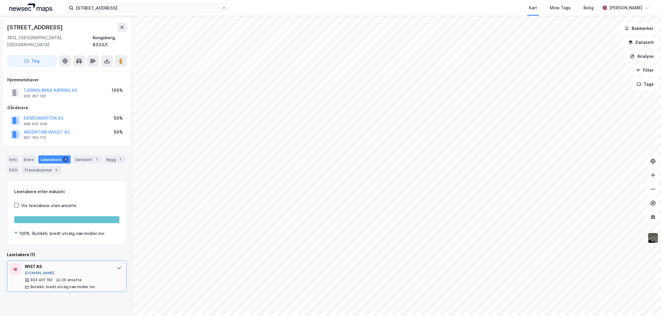
click at [33, 271] on button "[DOMAIN_NAME]" at bounding box center [40, 273] width 30 height 5
click at [117, 157] on div "1" at bounding box center [120, 160] width 6 height 6
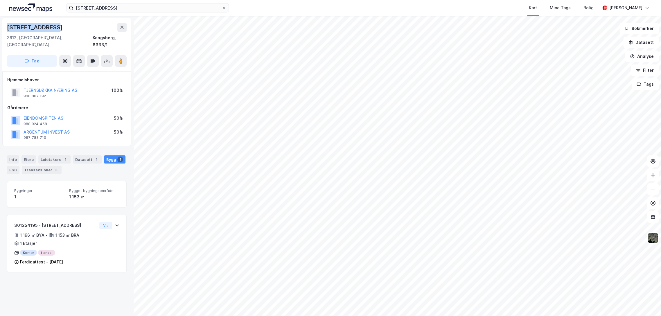
drag, startPoint x: 7, startPoint y: 28, endPoint x: 54, endPoint y: 26, distance: 46.8
click at [54, 26] on div "[STREET_ADDRESS]" at bounding box center [67, 27] width 120 height 9
copy div "[STREET_ADDRESS]"
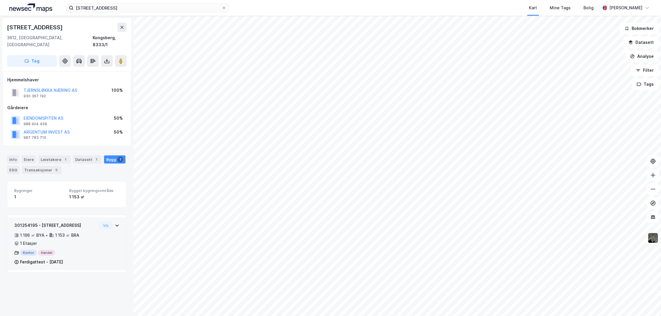
click at [60, 258] on div "Ferdigattest - [DATE]" at bounding box center [41, 261] width 43 height 7
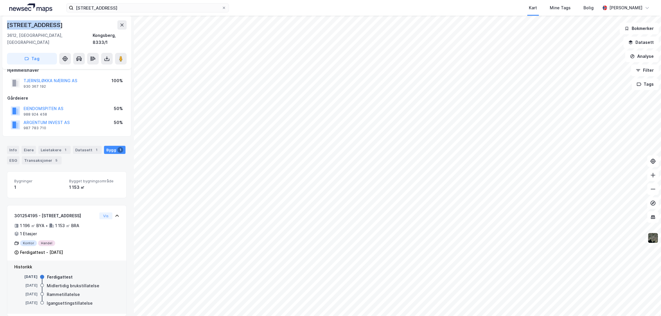
drag, startPoint x: 7, startPoint y: 25, endPoint x: 66, endPoint y: 24, distance: 59.0
click at [66, 24] on div "[STREET_ADDRESS]" at bounding box center [67, 24] width 120 height 9
copy div "[STREET_ADDRESS]"
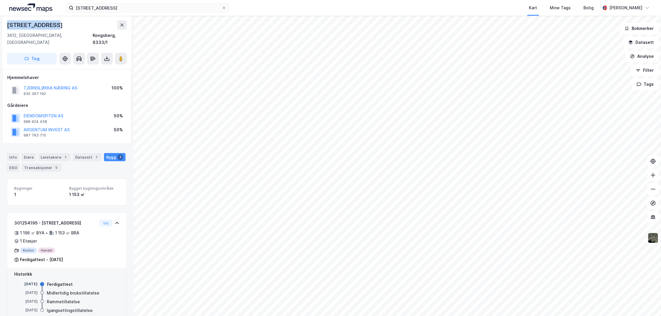
scroll to position [0, 0]
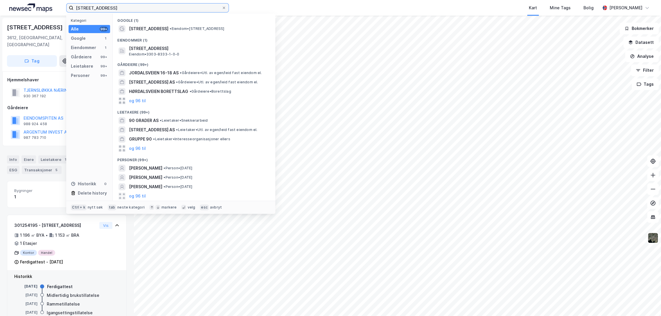
drag, startPoint x: 76, startPoint y: 8, endPoint x: 174, endPoint y: 2, distance: 98.6
click at [174, 2] on div "[STREET_ADDRESS] Kategori Alle 99+ Google 1 Eiendommer 1 Gårdeiere 99+ Leietake…" at bounding box center [330, 8] width 661 height 16
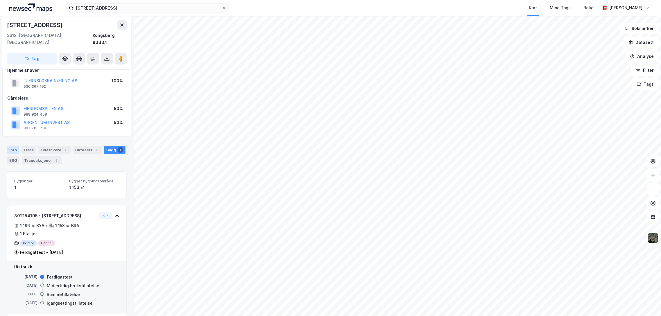
click at [16, 146] on div "Info" at bounding box center [13, 150] width 12 height 8
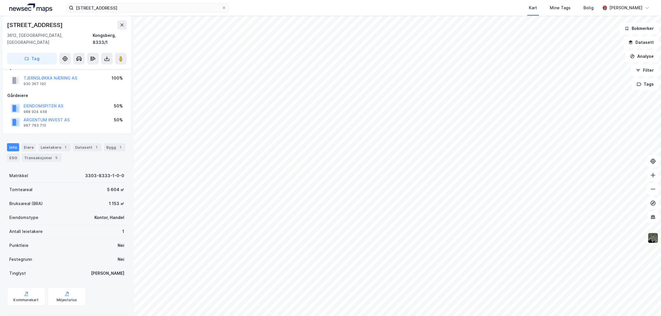
scroll to position [14, 0]
click at [20, 296] on div "Kommunekart" at bounding box center [25, 298] width 25 height 5
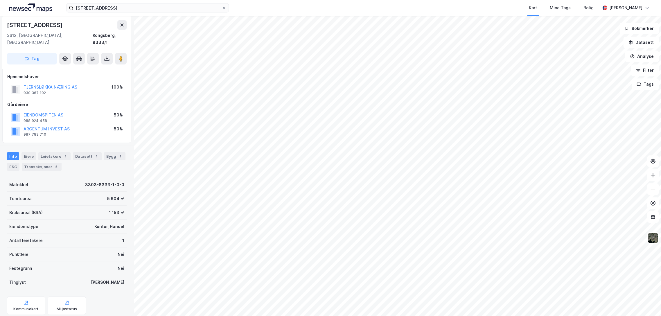
scroll to position [0, 0]
